Goal: Task Accomplishment & Management: Manage account settings

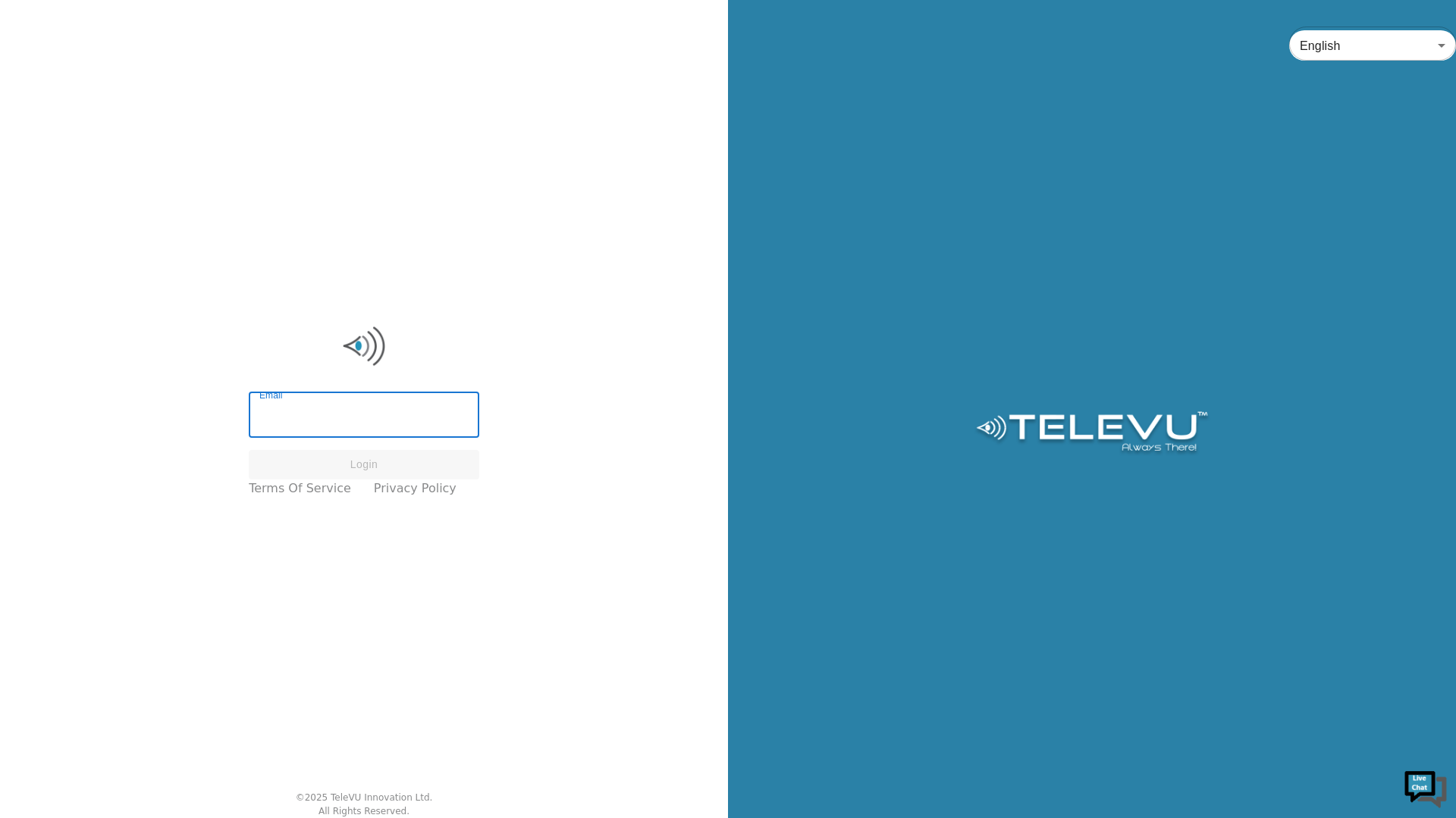
type input "[PERSON_NAME][EMAIL_ADDRESS][PERSON_NAME][DOMAIN_NAME]"
click at [415, 461] on button "Login" at bounding box center [364, 465] width 230 height 30
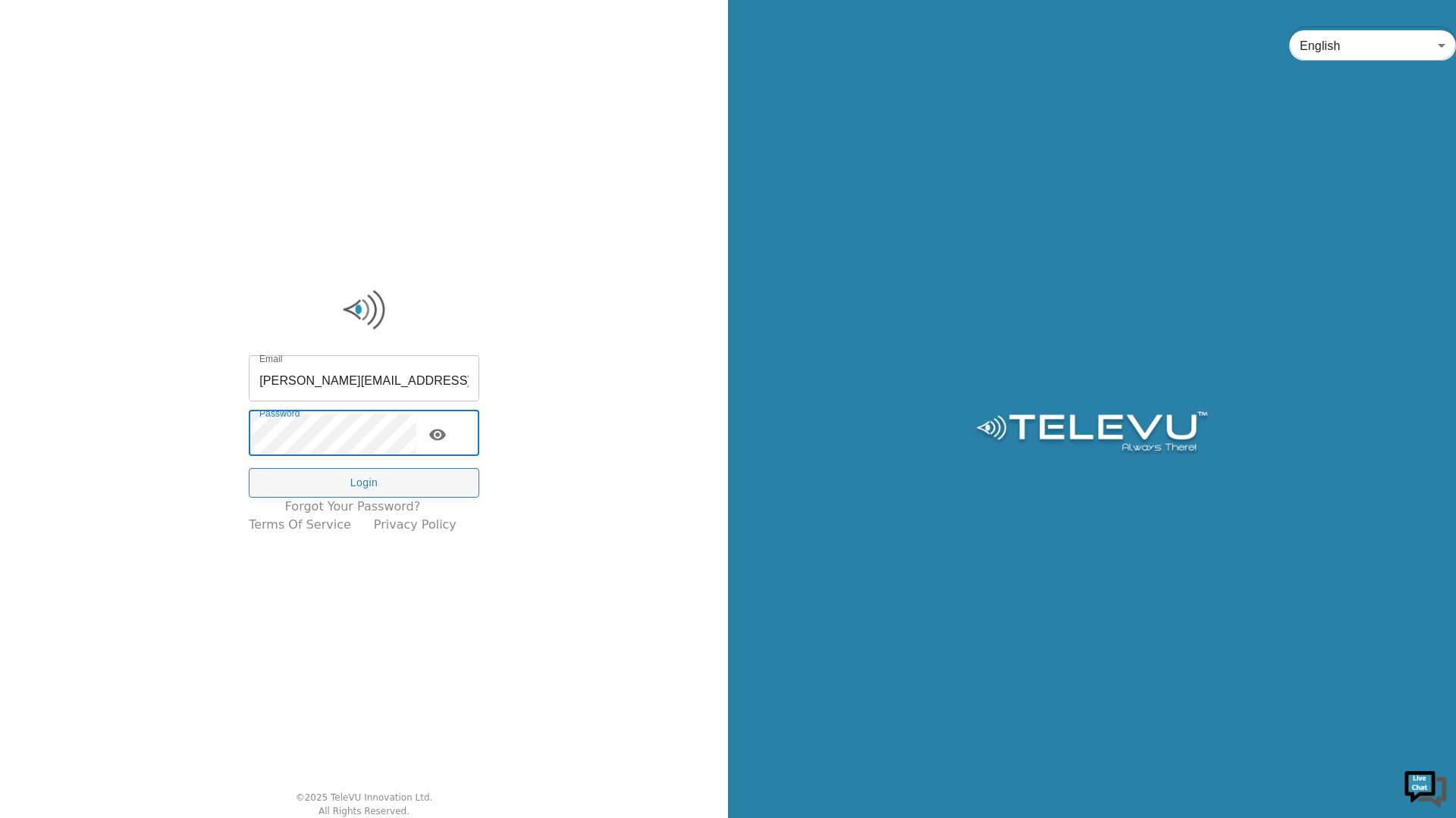
click at [446, 433] on icon "toggle password visibility" at bounding box center [437, 435] width 17 height 12
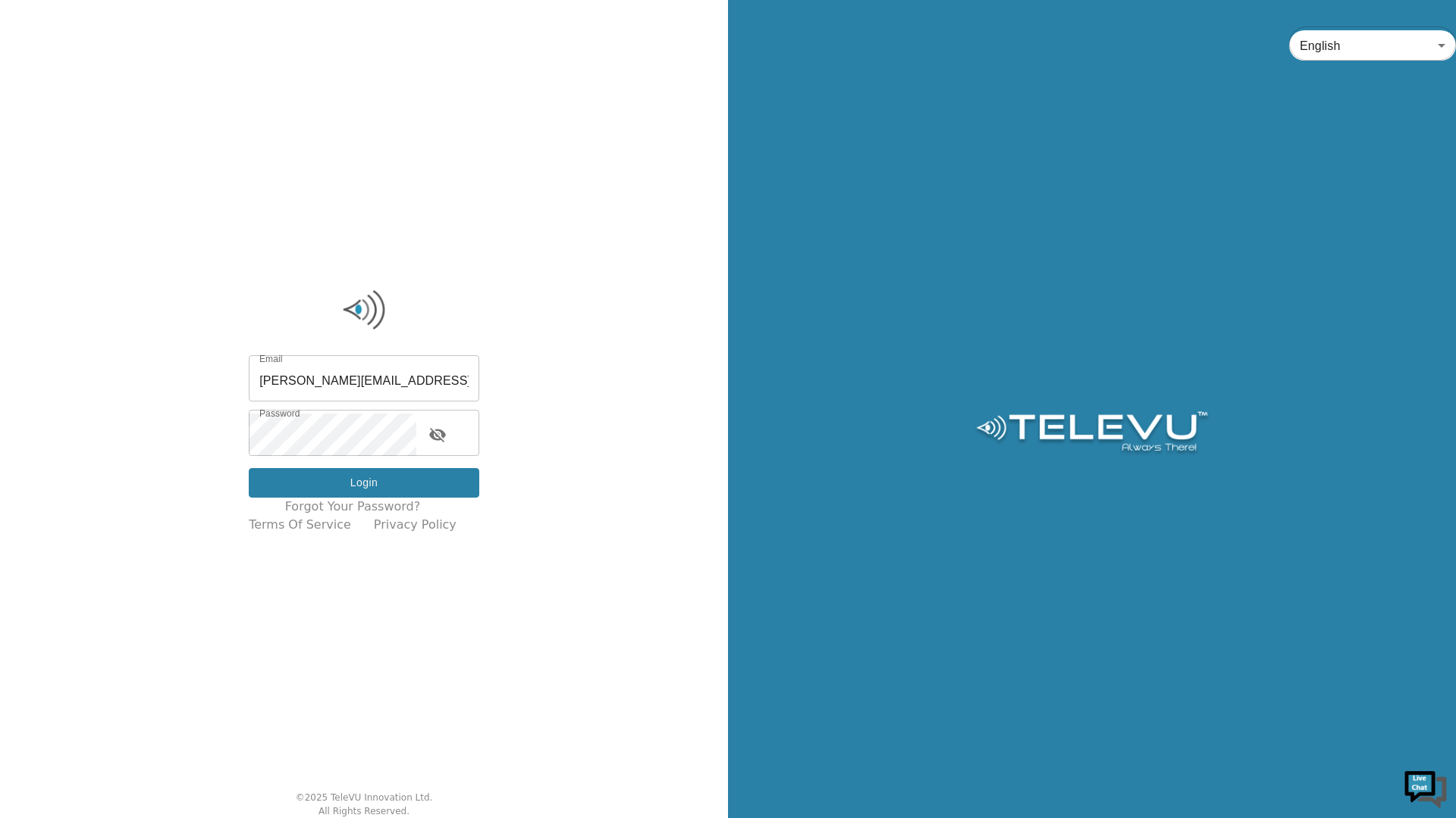
click at [321, 480] on button "Login" at bounding box center [364, 483] width 230 height 30
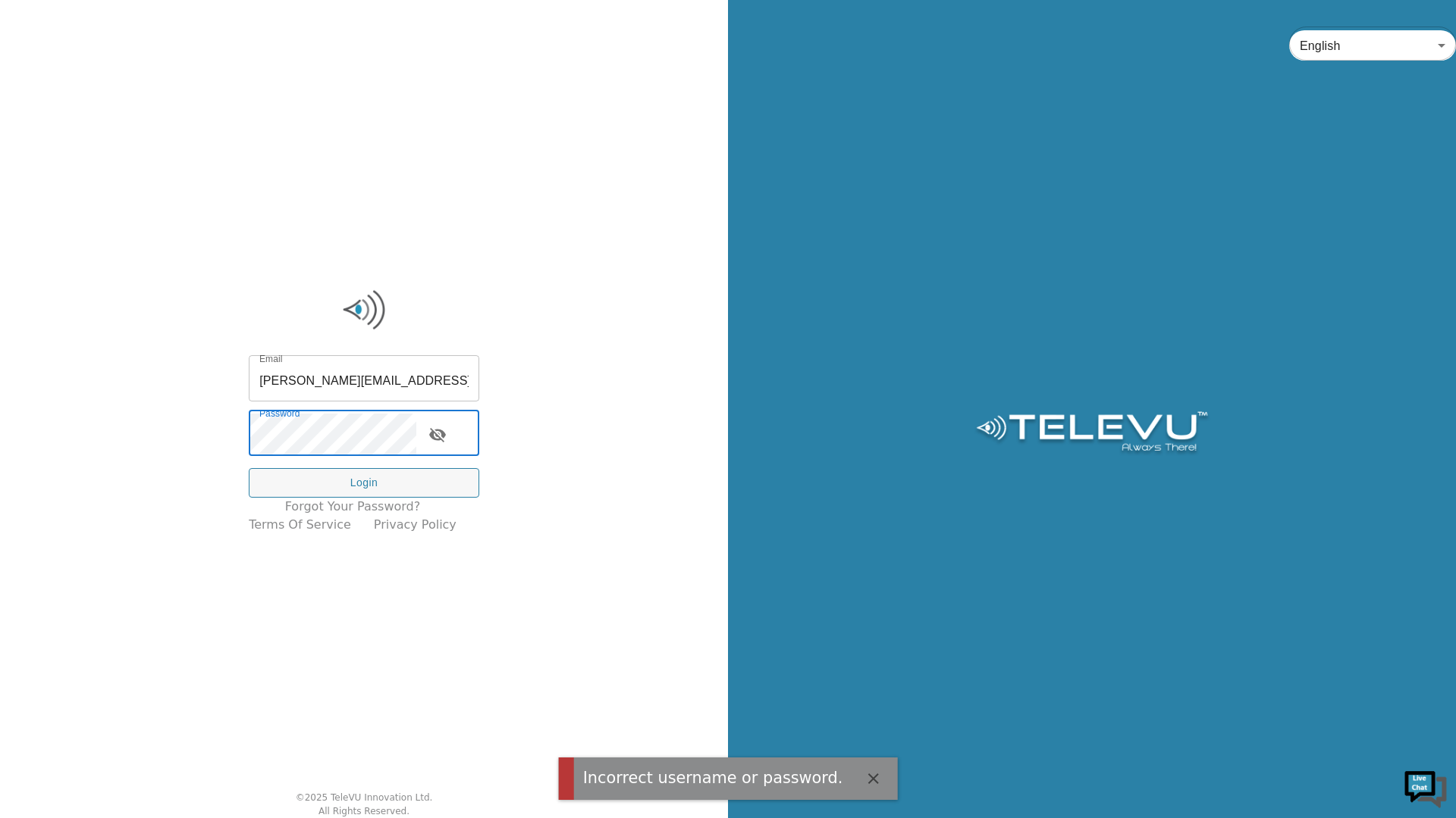
click at [416, 394] on input "[PERSON_NAME][EMAIL_ADDRESS][PERSON_NAME][DOMAIN_NAME]" at bounding box center [364, 380] width 230 height 42
click at [362, 374] on input "[PERSON_NAME][EMAIL_ADDRESS][PERSON_NAME][DOMAIN_NAME]" at bounding box center [364, 380] width 230 height 42
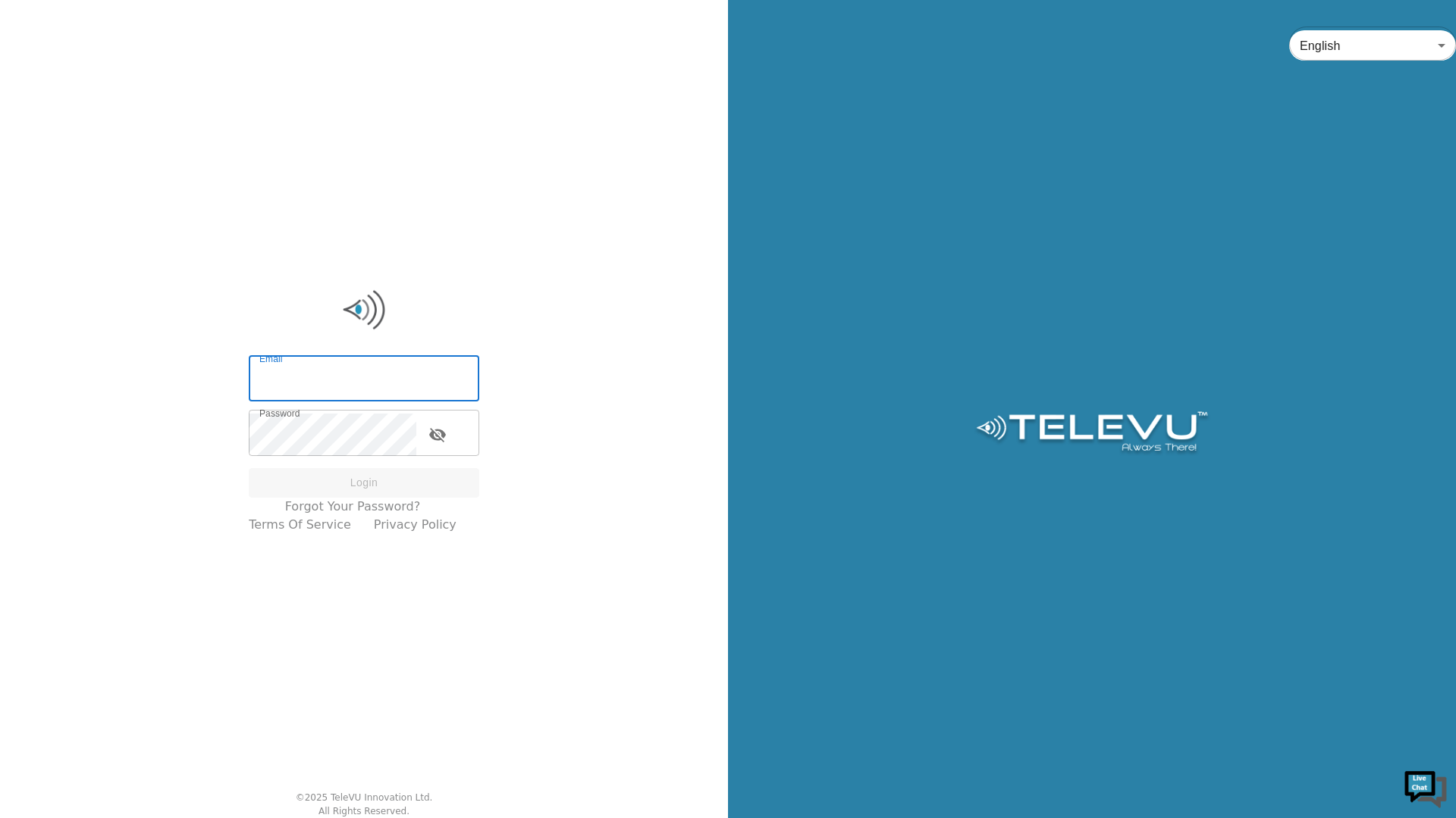
click at [362, 374] on input "Email" at bounding box center [364, 380] width 230 height 42
click at [217, 226] on div "Email Email Password Password Login Forgot your password? Terms of Service Priv…" at bounding box center [363, 409] width 728 height 818
click at [305, 390] on input "Email" at bounding box center [364, 380] width 230 height 42
type input "[PERSON_NAME][EMAIL_ADDRESS][PERSON_NAME][DOMAIN_NAME]"
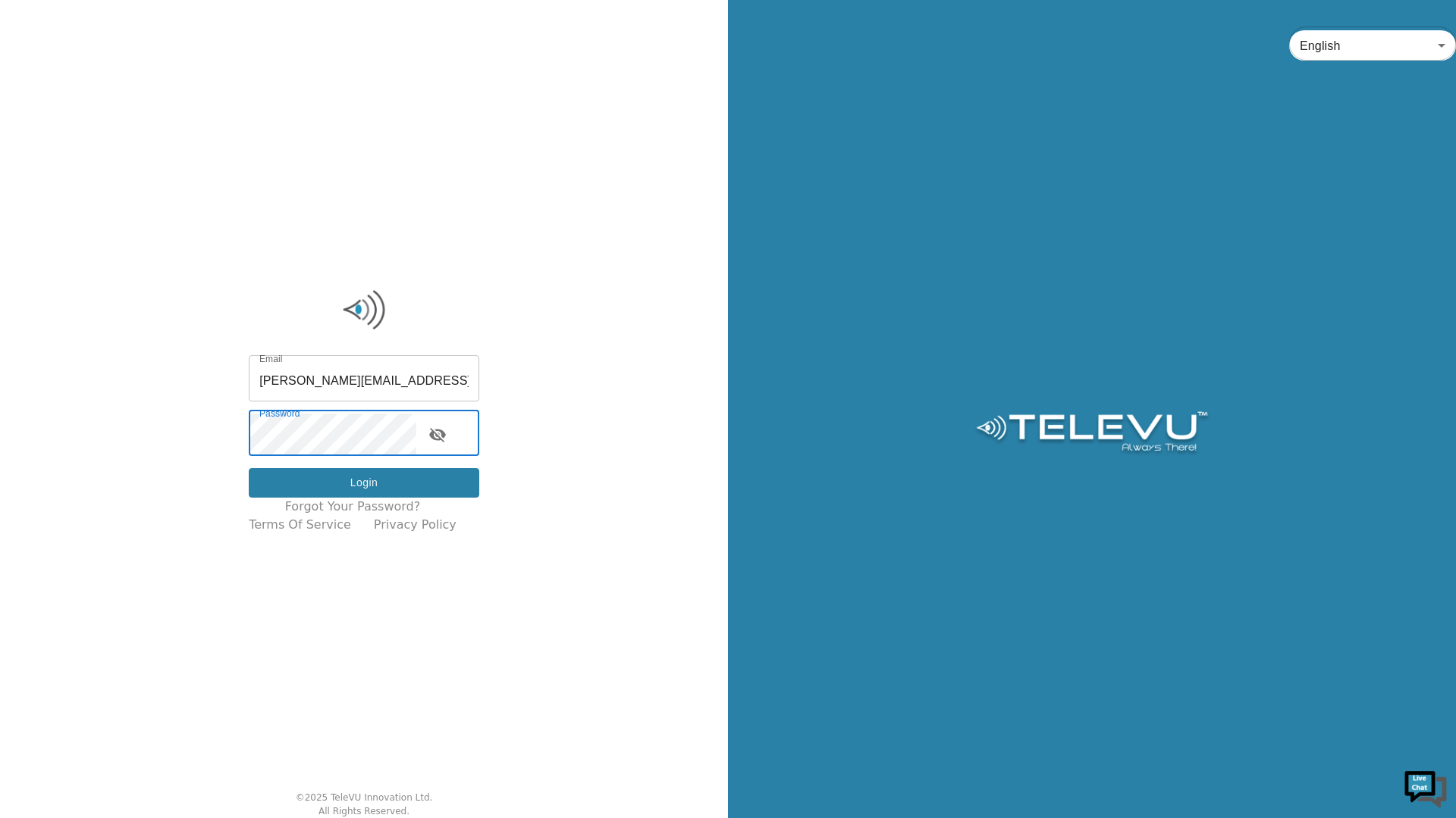
click at [269, 491] on button "Login" at bounding box center [364, 483] width 230 height 30
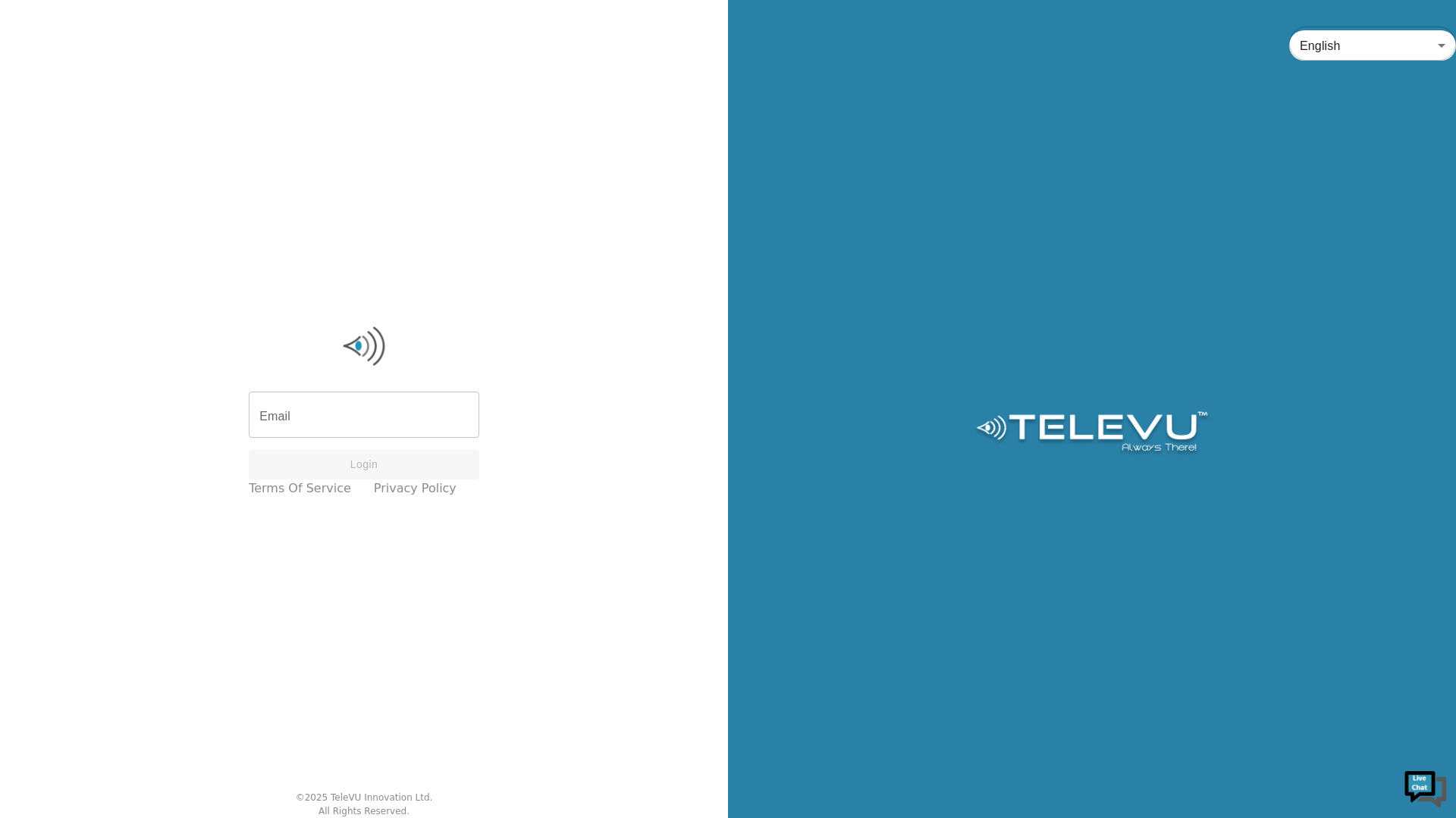
click at [365, 409] on input "Email" at bounding box center [364, 416] width 230 height 42
type input "demo.clinician@ascend.com.sa"
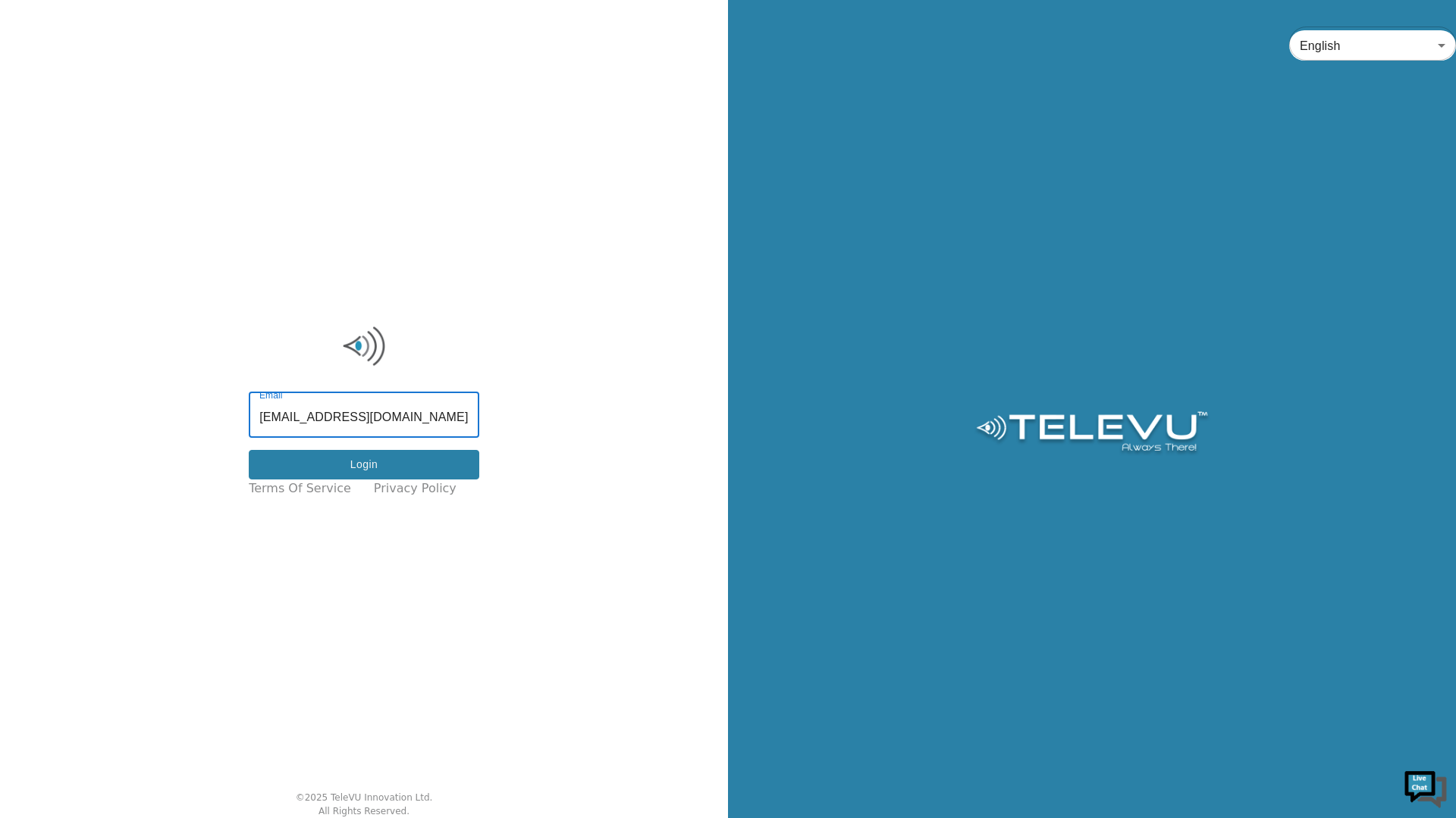
click at [392, 464] on button "Login" at bounding box center [364, 465] width 230 height 30
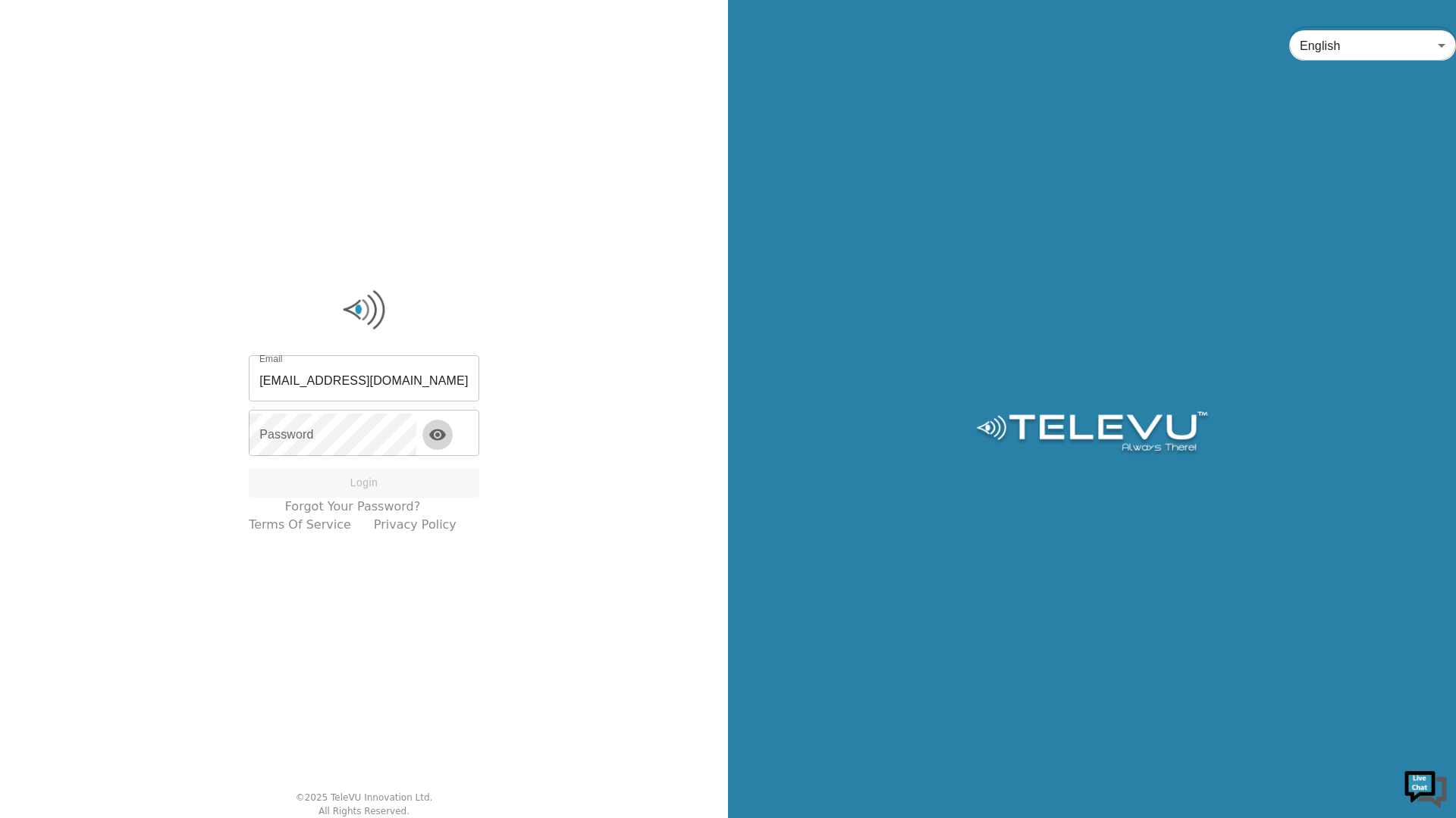
click at [446, 431] on icon "toggle password visibility" at bounding box center [437, 435] width 17 height 12
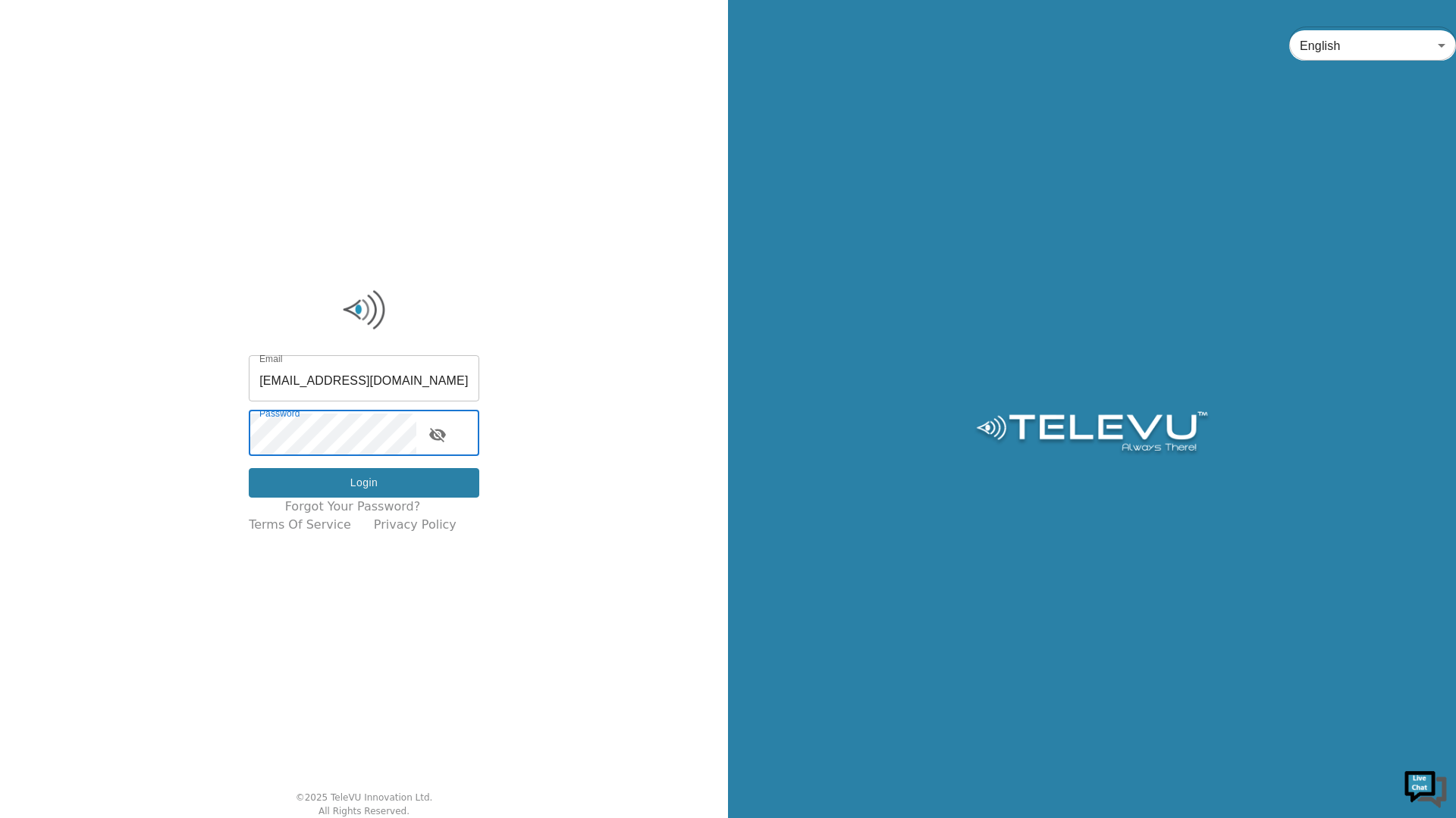
click at [373, 472] on button "Login" at bounding box center [364, 483] width 230 height 30
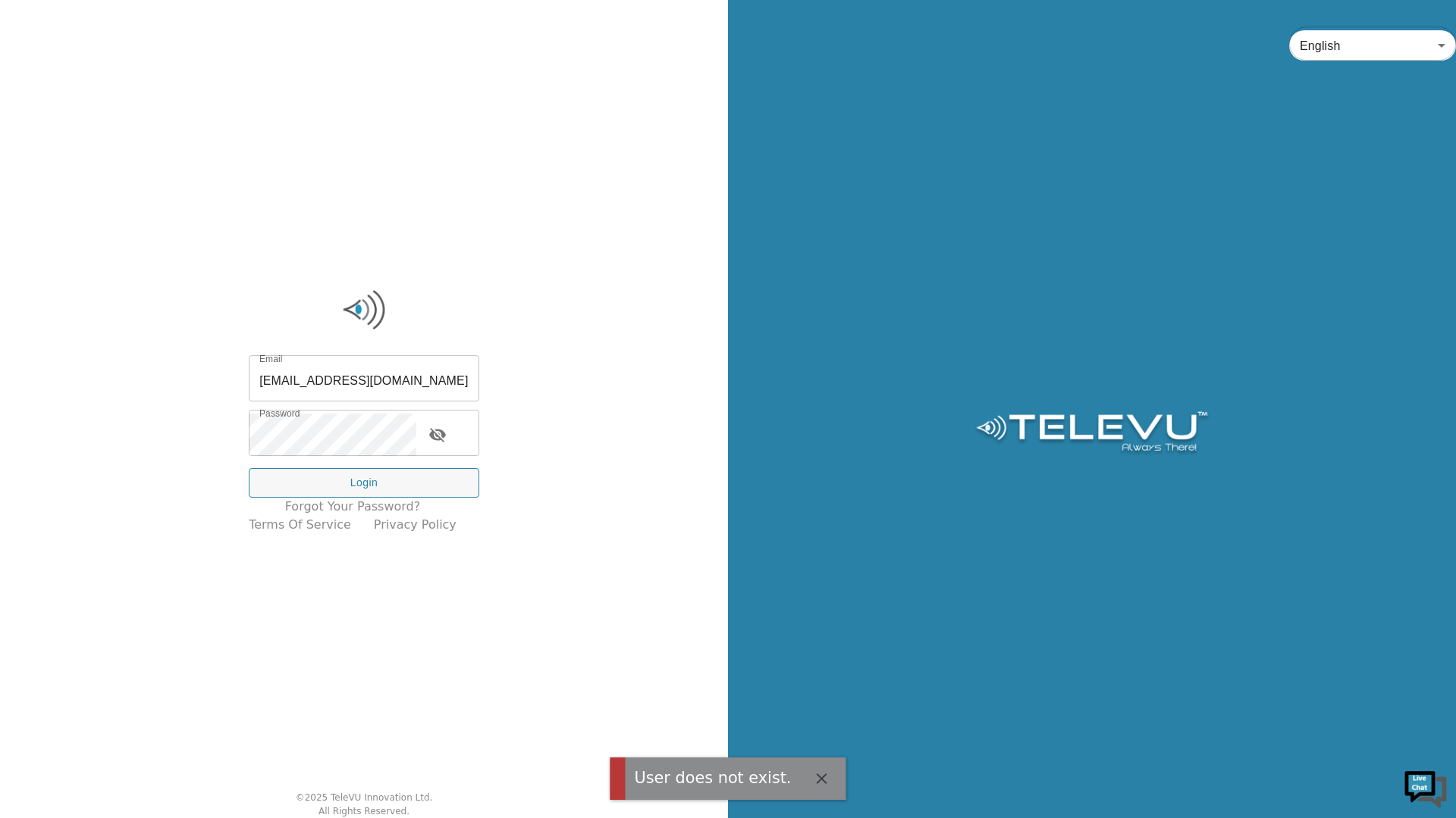
click at [442, 381] on input "demo.clinician@ascend.com.sa" at bounding box center [364, 380] width 230 height 42
click at [587, 298] on div "Email demo.clinician@ascend.com.sa Email Password Password Login Forgot your pa…" at bounding box center [363, 409] width 728 height 818
click at [431, 383] on input "demo.clinician@ascend.com.sa" at bounding box center [364, 380] width 230 height 42
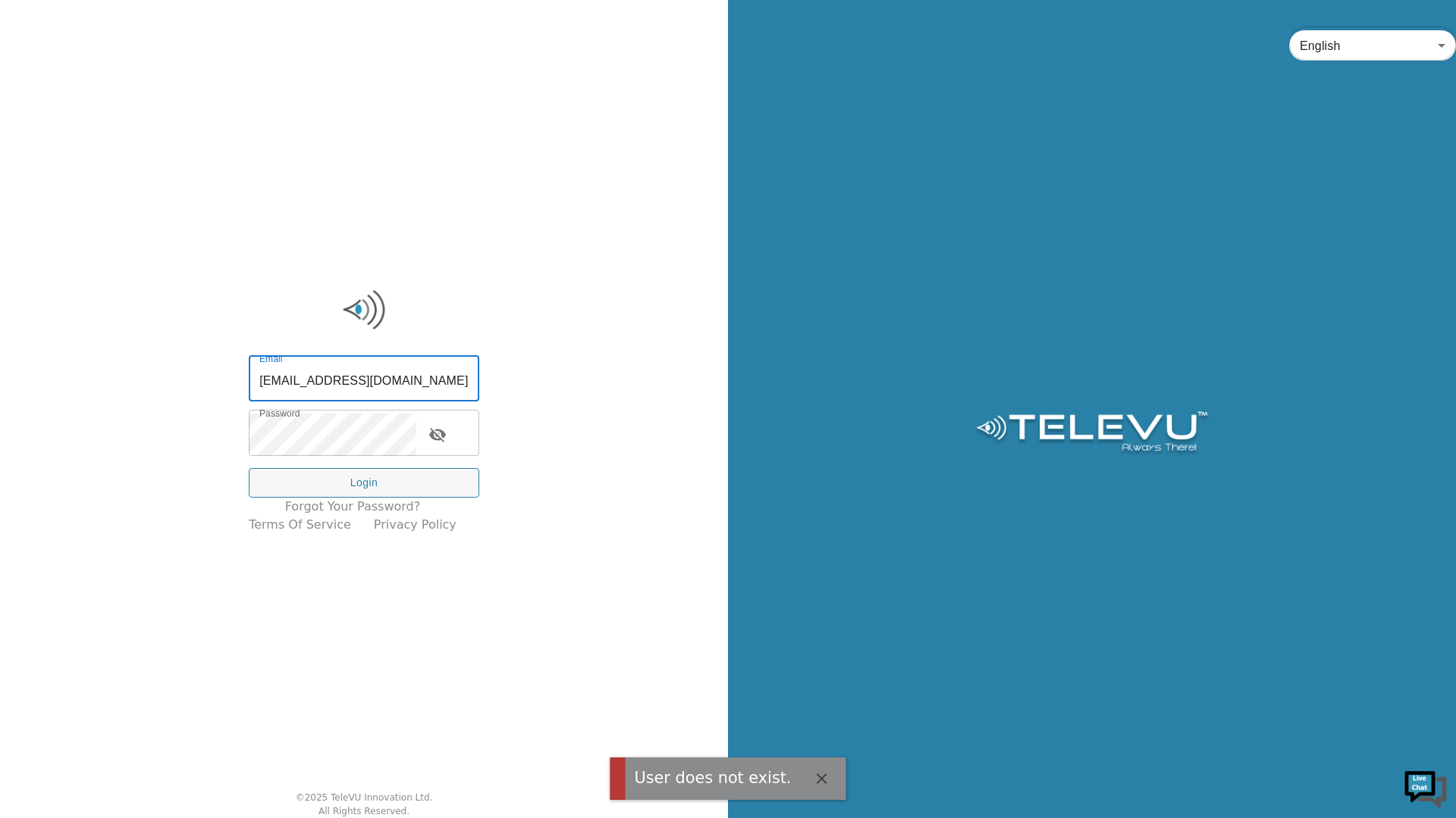
type input "[PERSON_NAME][EMAIL_ADDRESS][PERSON_NAME][DOMAIN_NAME]"
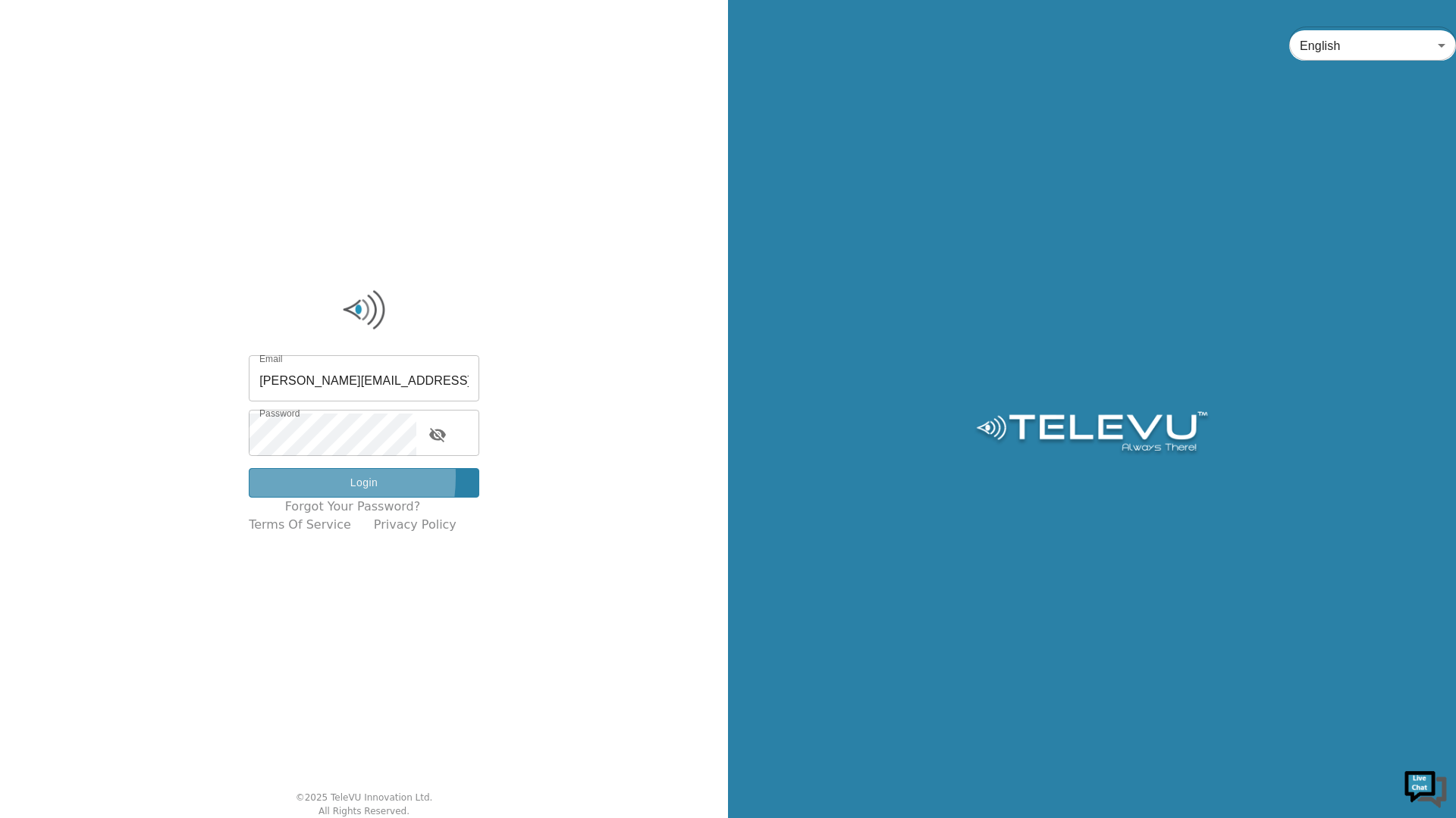
click at [301, 476] on button "Login" at bounding box center [364, 483] width 230 height 30
